Goal: Task Accomplishment & Management: Manage account settings

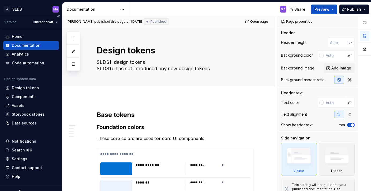
type textarea "*"
click at [23, 159] on div "Settings" at bounding box center [20, 159] width 16 height 5
click at [12, 160] on div "Settings" at bounding box center [20, 159] width 16 height 5
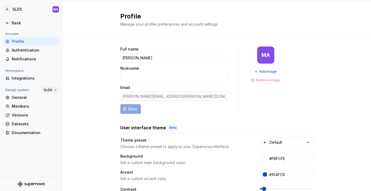
click at [55, 90] on button "SLDS" at bounding box center [50, 89] width 18 height 7
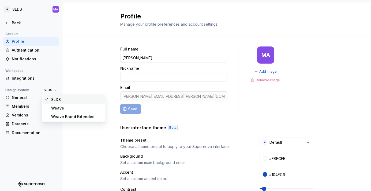
click at [94, 78] on div "Full name Mike Albers Nickname Email michael.albers@autodesk.com Save MA Add im…" at bounding box center [216, 172] width 308 height 270
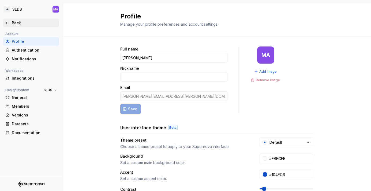
click at [5, 22] on icon at bounding box center [7, 23] width 4 height 4
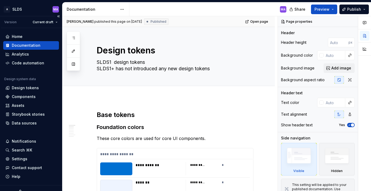
click at [20, 44] on div "Documentation" at bounding box center [26, 45] width 29 height 5
click at [122, 9] on html "A SLDS MA Version Current draft Home Documentation Analytics Code automation De…" at bounding box center [185, 95] width 371 height 191
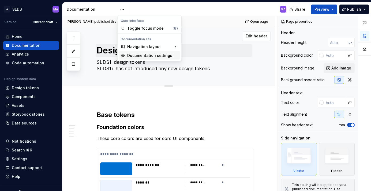
click at [137, 55] on div "Documentation settings" at bounding box center [152, 55] width 51 height 5
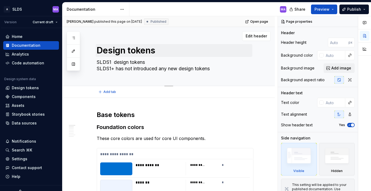
type textarea "*"
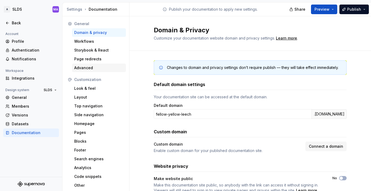
click at [98, 67] on div "Advanced" at bounding box center [99, 67] width 50 height 5
